Goal: Information Seeking & Learning: Learn about a topic

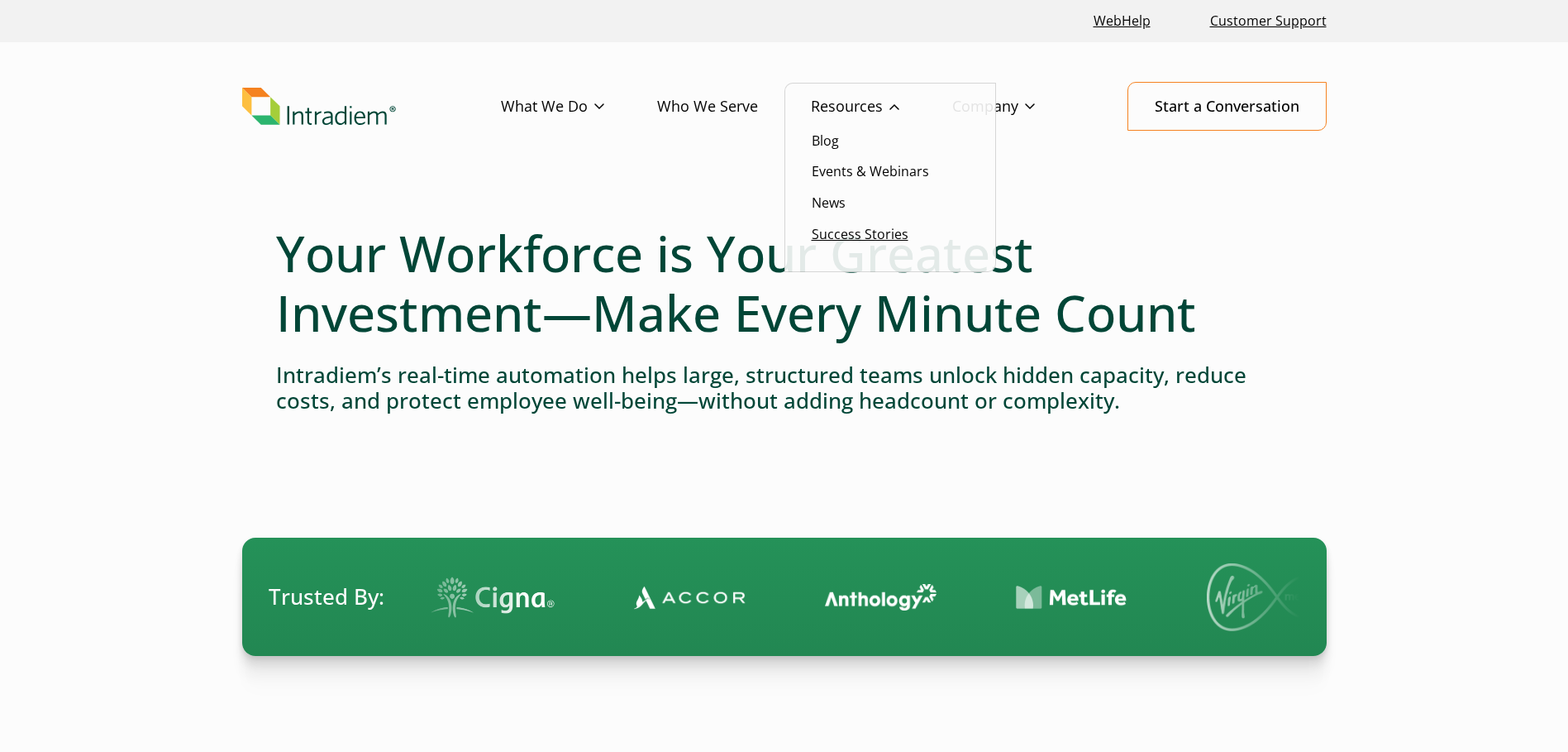
click at [826, 224] on link "Success Stories" at bounding box center [860, 233] width 96 height 18
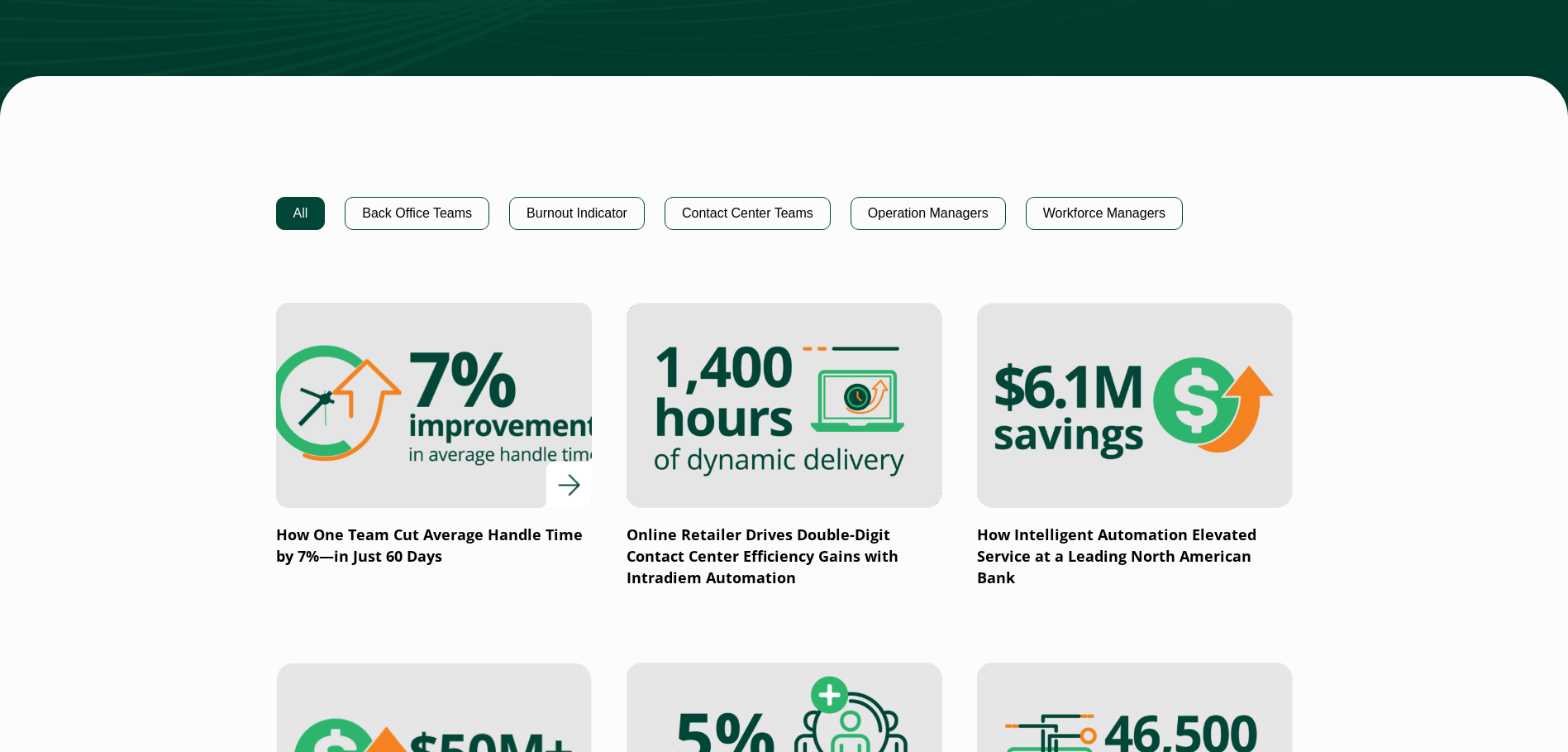
scroll to position [992, 0]
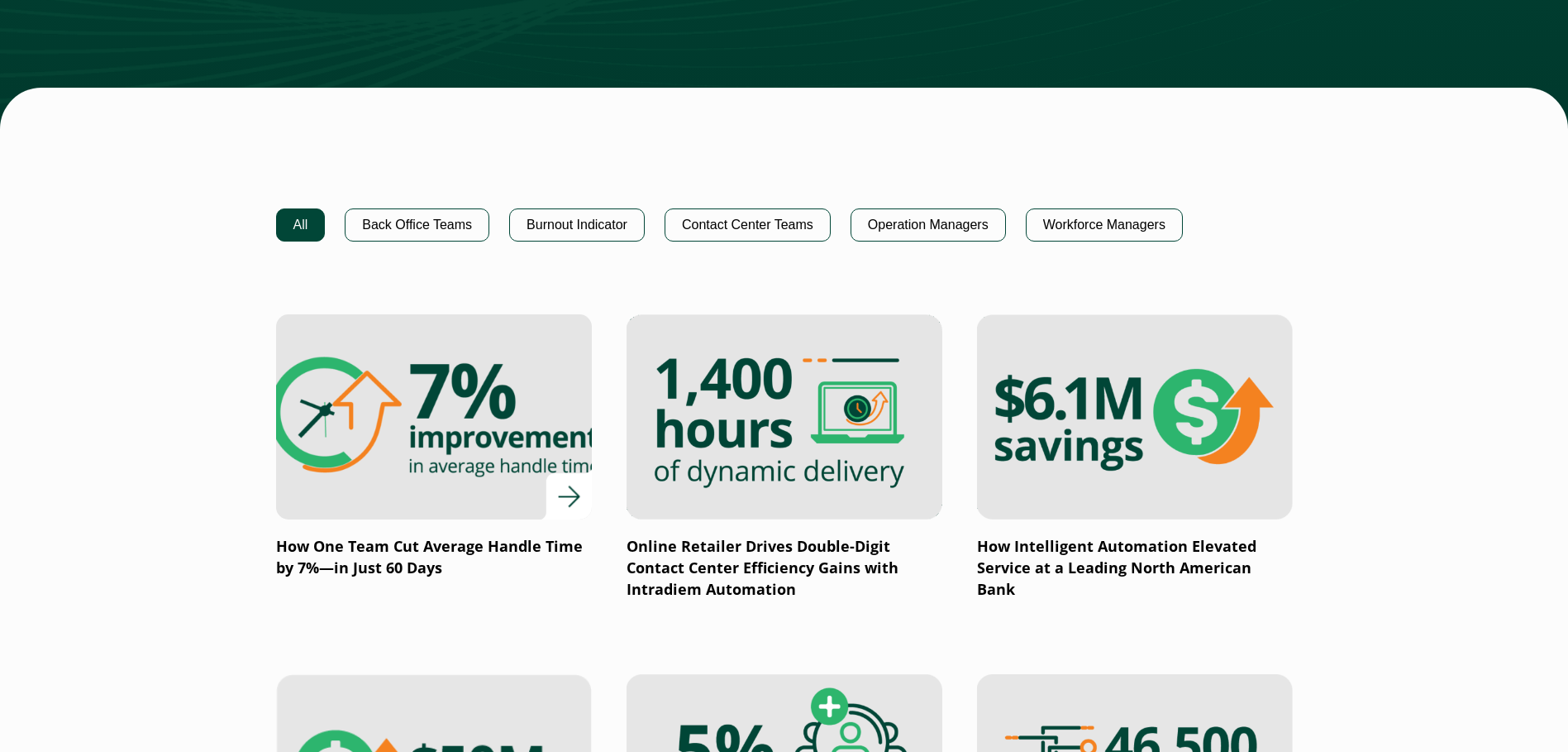
click at [566, 483] on div at bounding box center [434, 416] width 316 height 205
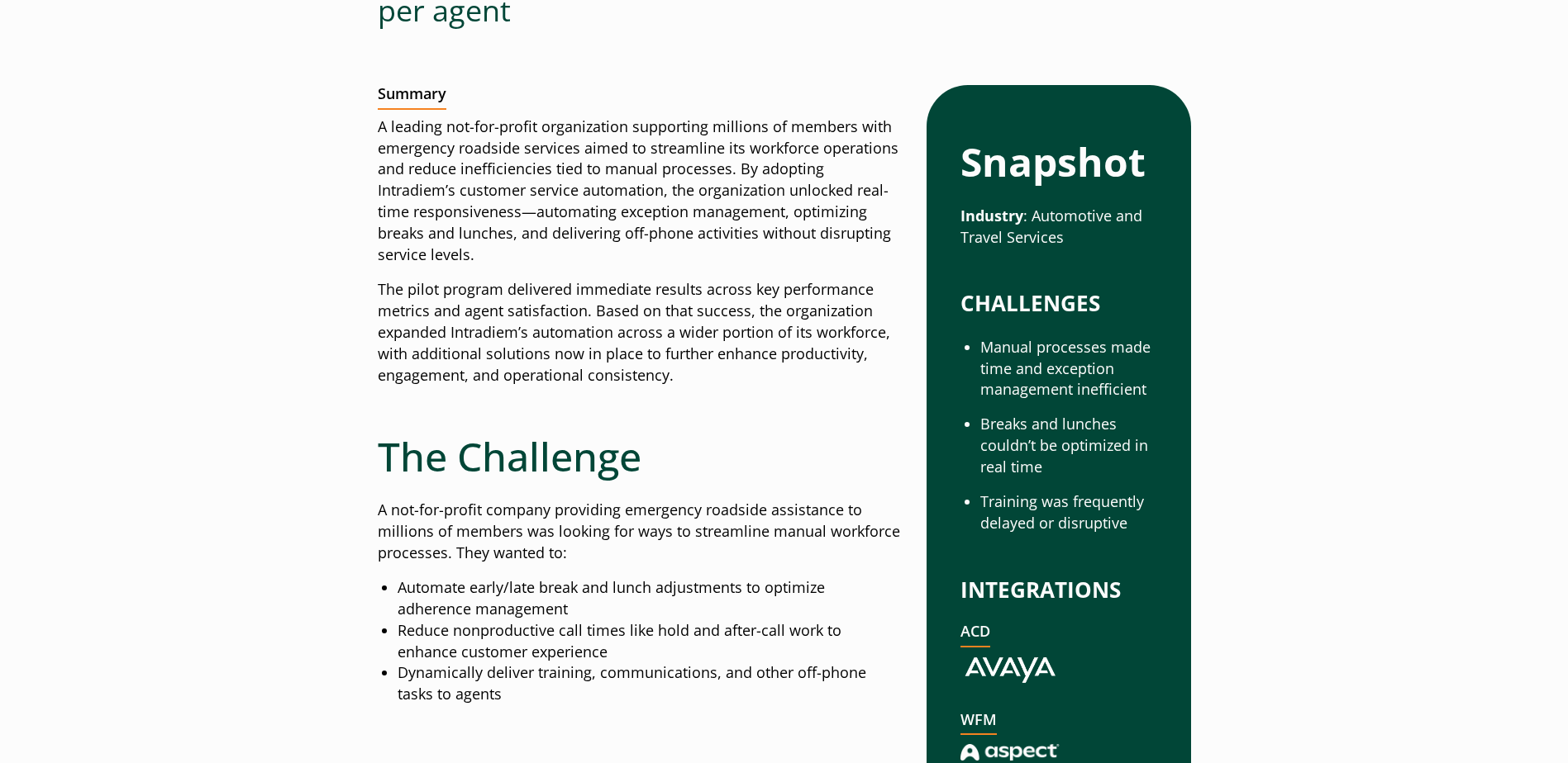
scroll to position [743, 0]
